Goal: Navigation & Orientation: Find specific page/section

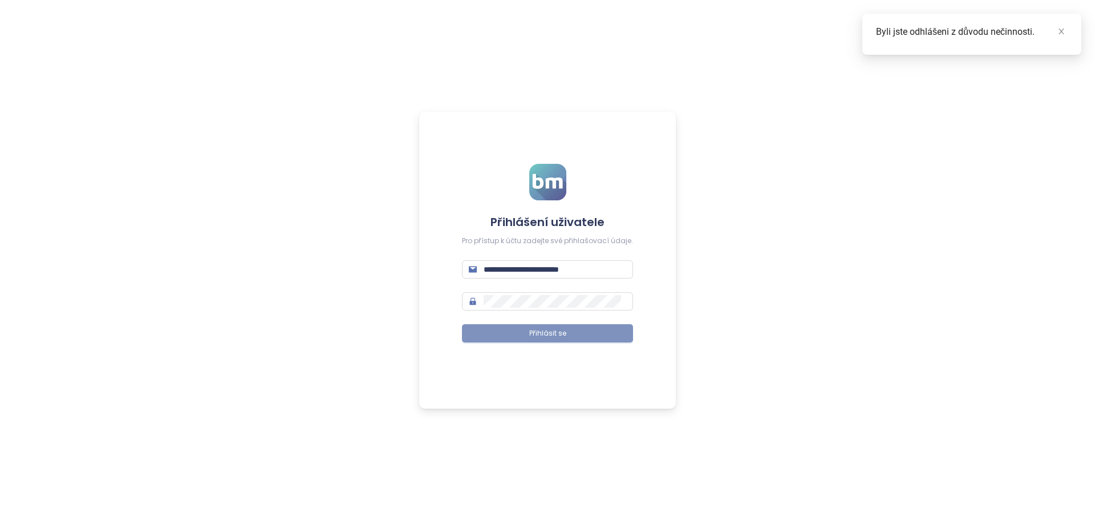
drag, startPoint x: 560, startPoint y: 330, endPoint x: 567, endPoint y: 333, distance: 7.7
click at [560, 330] on span "Přihlásit se" at bounding box center [547, 333] width 37 height 11
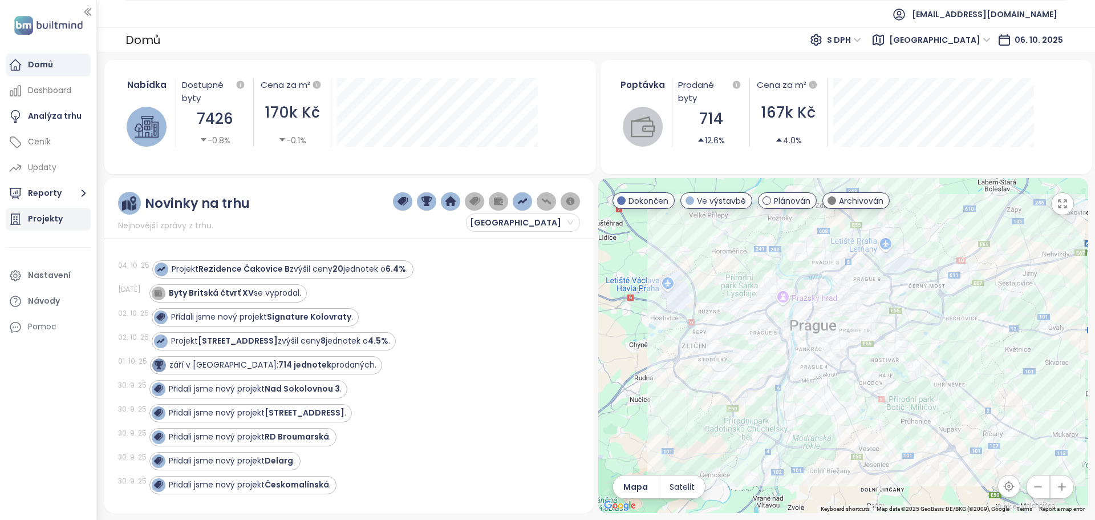
click at [56, 229] on div "Projekty" at bounding box center [48, 219] width 85 height 23
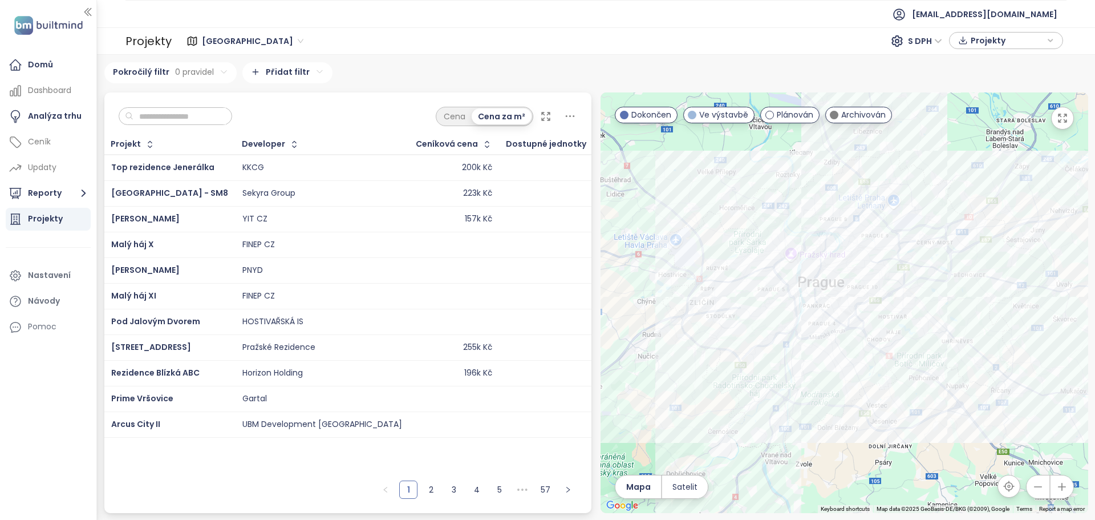
click at [185, 119] on input "text" at bounding box center [179, 116] width 92 height 17
type input "*"
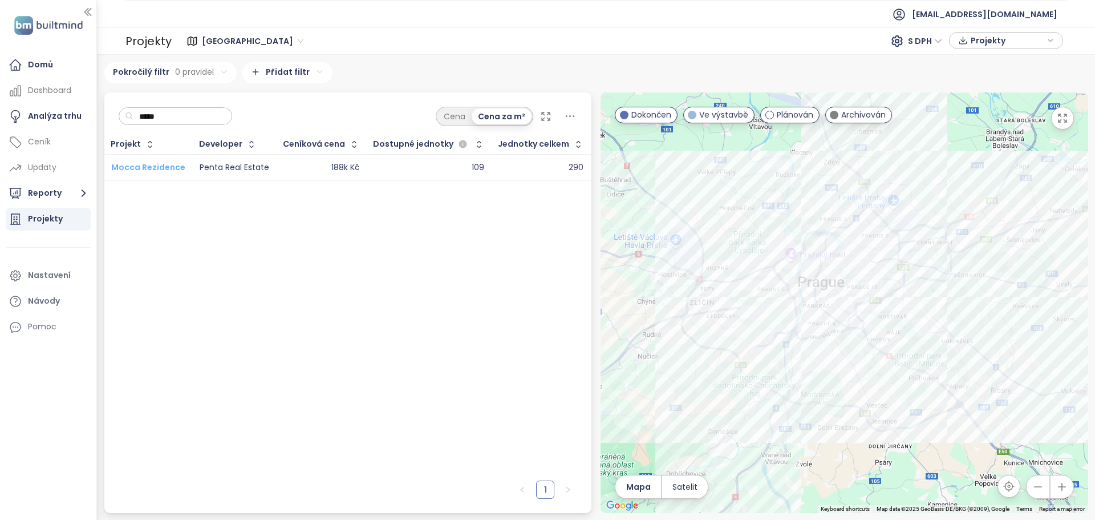
type input "*****"
click at [166, 170] on span "Mocca Rezidence" at bounding box center [148, 166] width 74 height 11
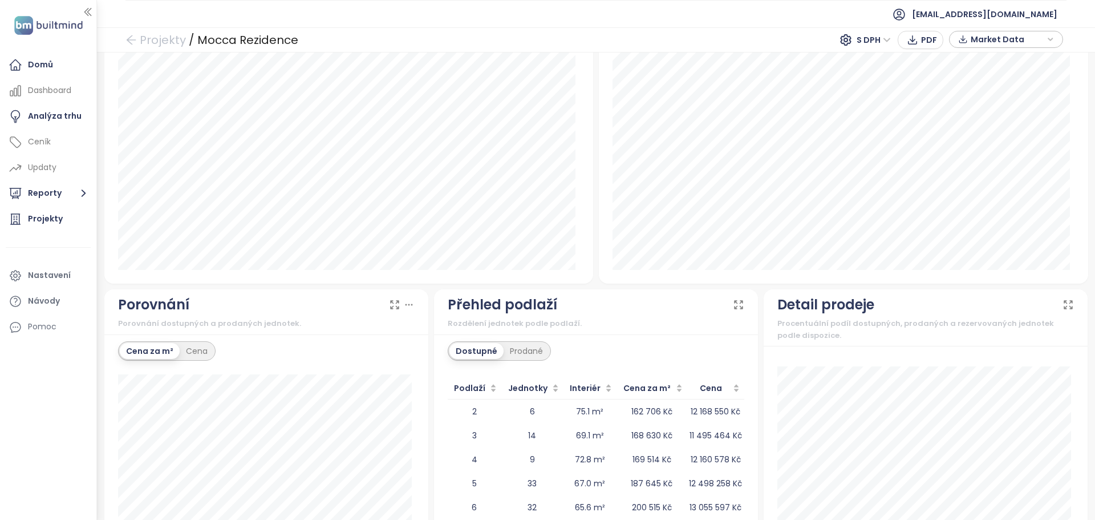
scroll to position [919, 0]
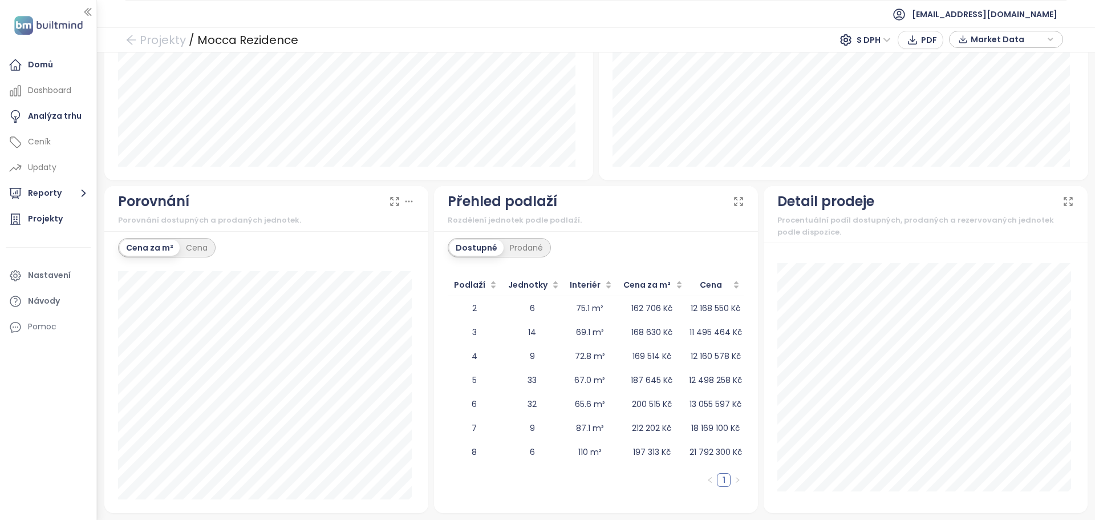
click at [1028, 35] on span "Market Data" at bounding box center [1008, 39] width 74 height 17
click at [1031, 37] on span "Market Data" at bounding box center [1008, 39] width 74 height 17
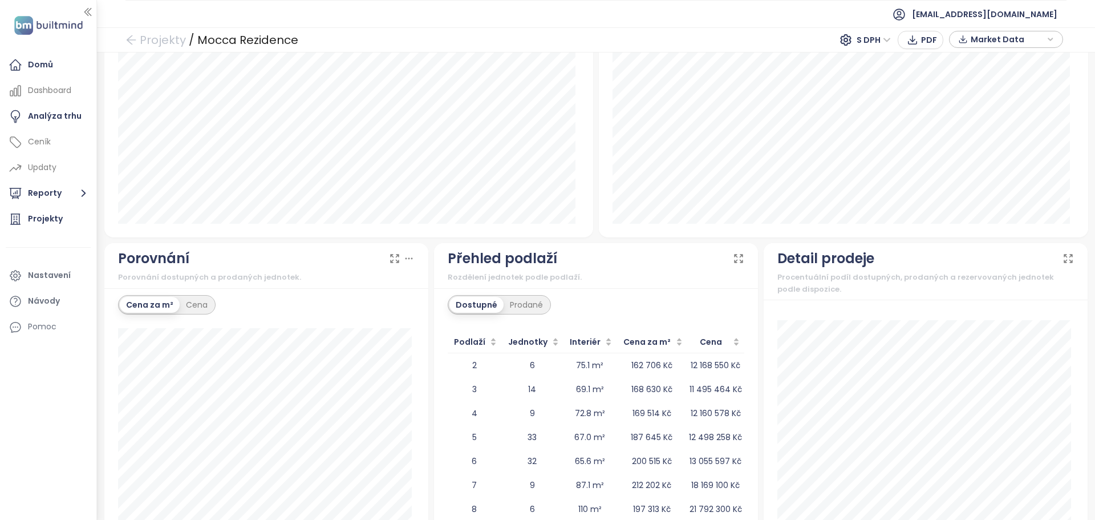
scroll to position [577, 0]
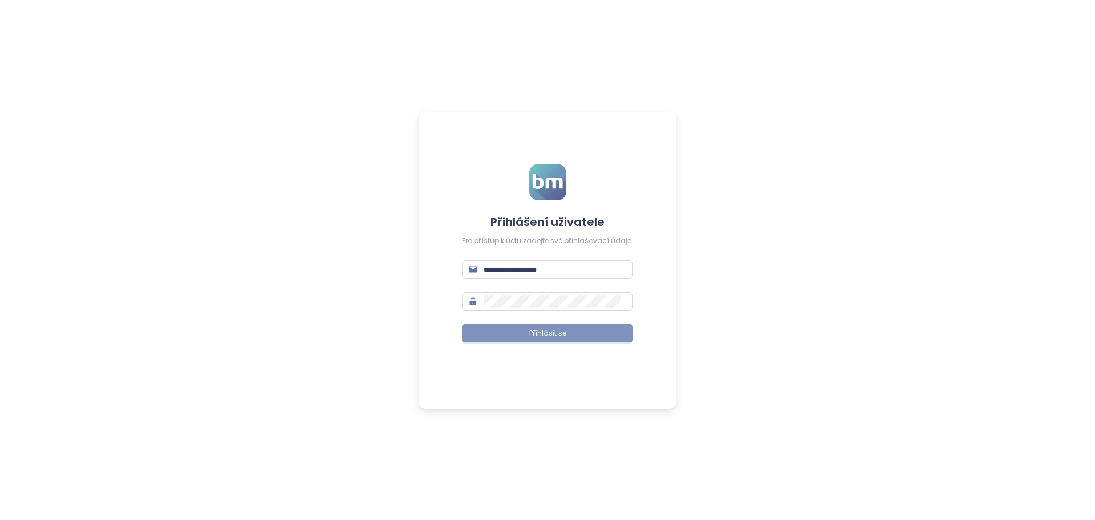
type input "**********"
click at [562, 332] on span "Přihlásit se" at bounding box center [547, 333] width 37 height 11
